Goal: Task Accomplishment & Management: Manage account settings

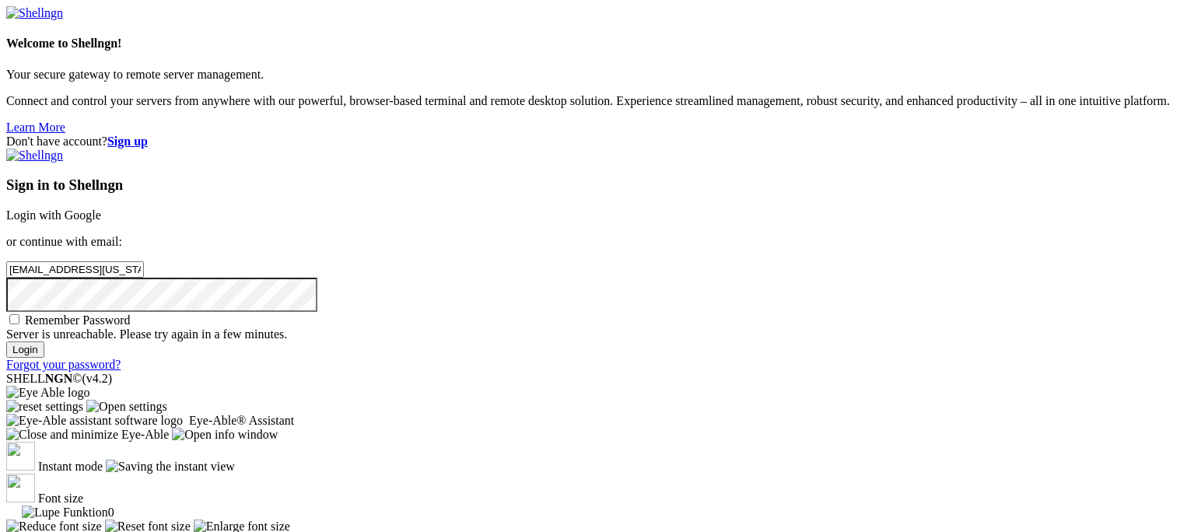
click at [44, 358] on input "Login" at bounding box center [25, 350] width 38 height 16
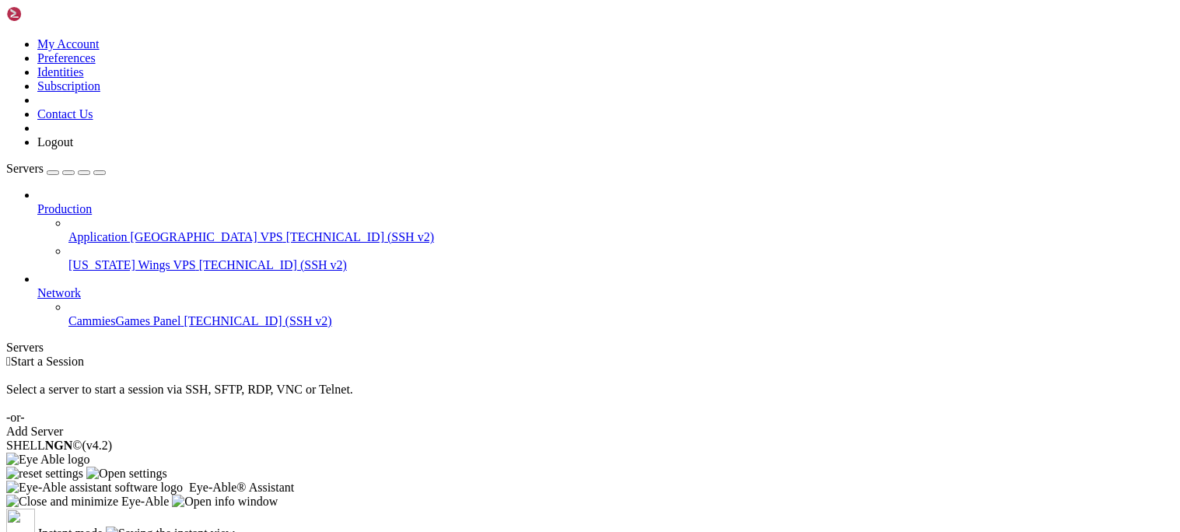
click at [664, 425] on div "Add Server" at bounding box center [590, 432] width 1168 height 14
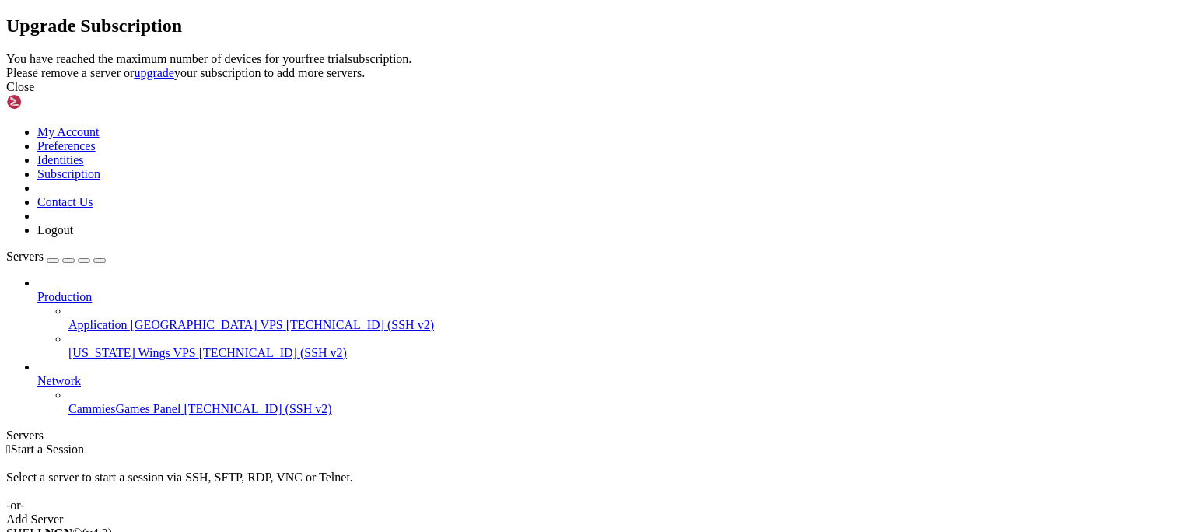
click at [174, 79] on link "upgrade" at bounding box center [154, 72] width 40 height 13
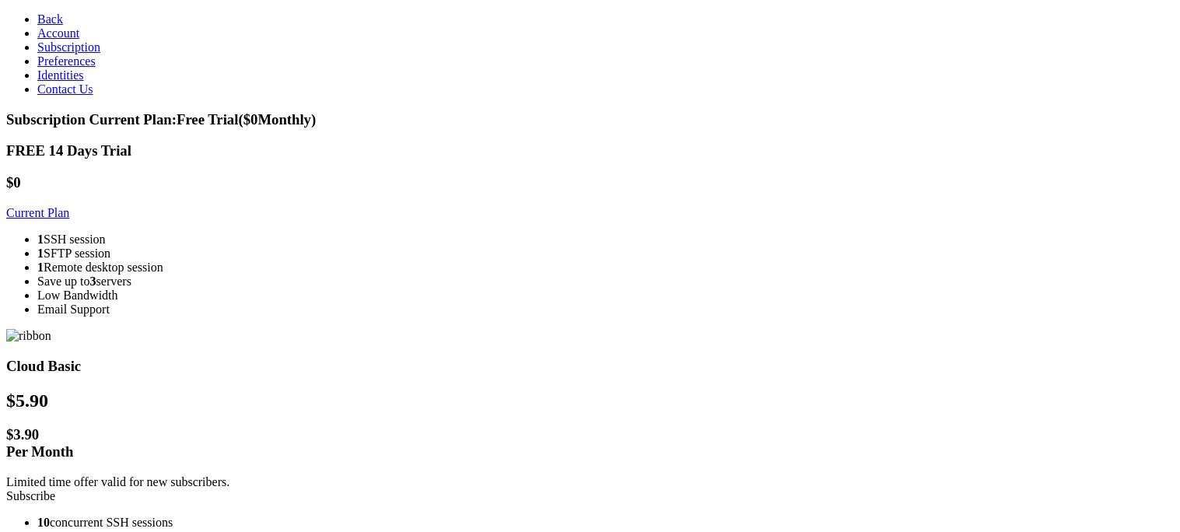
click at [37, 18] on link "Back" at bounding box center [50, 18] width 26 height 13
